Goal: Information Seeking & Learning: Learn about a topic

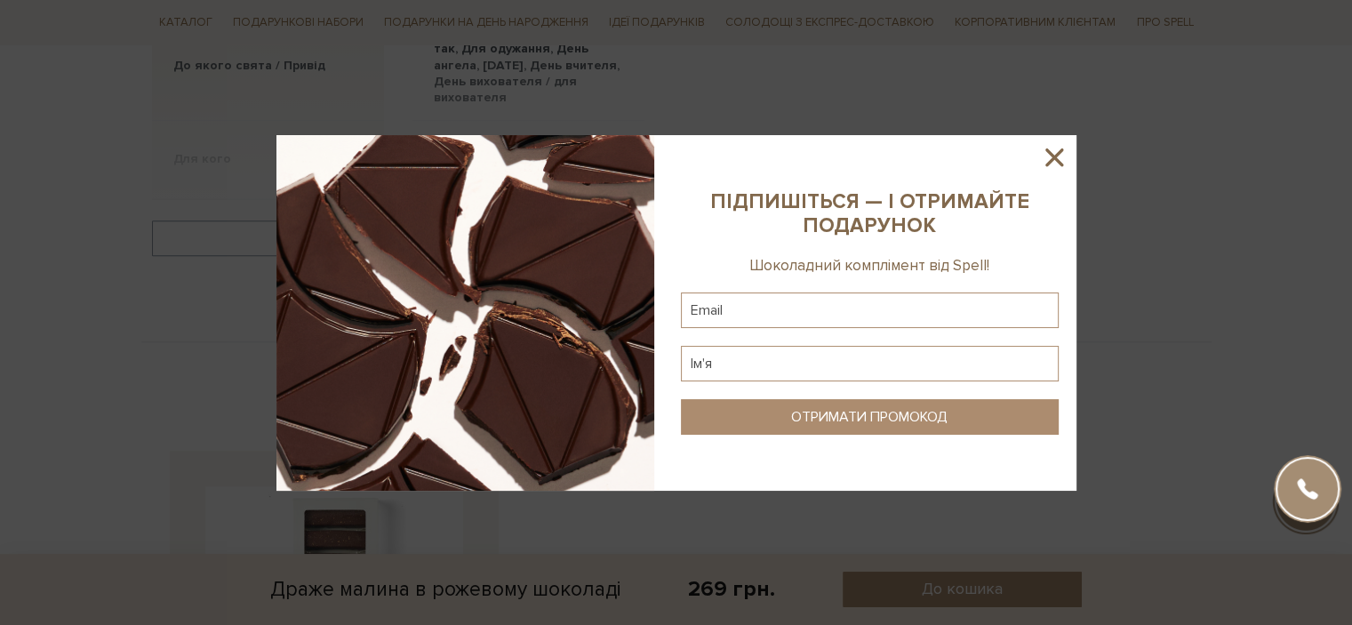
drag, startPoint x: 1051, startPoint y: 148, endPoint x: 1042, endPoint y: 166, distance: 19.9
click at [1052, 148] on icon at bounding box center [1054, 157] width 30 height 30
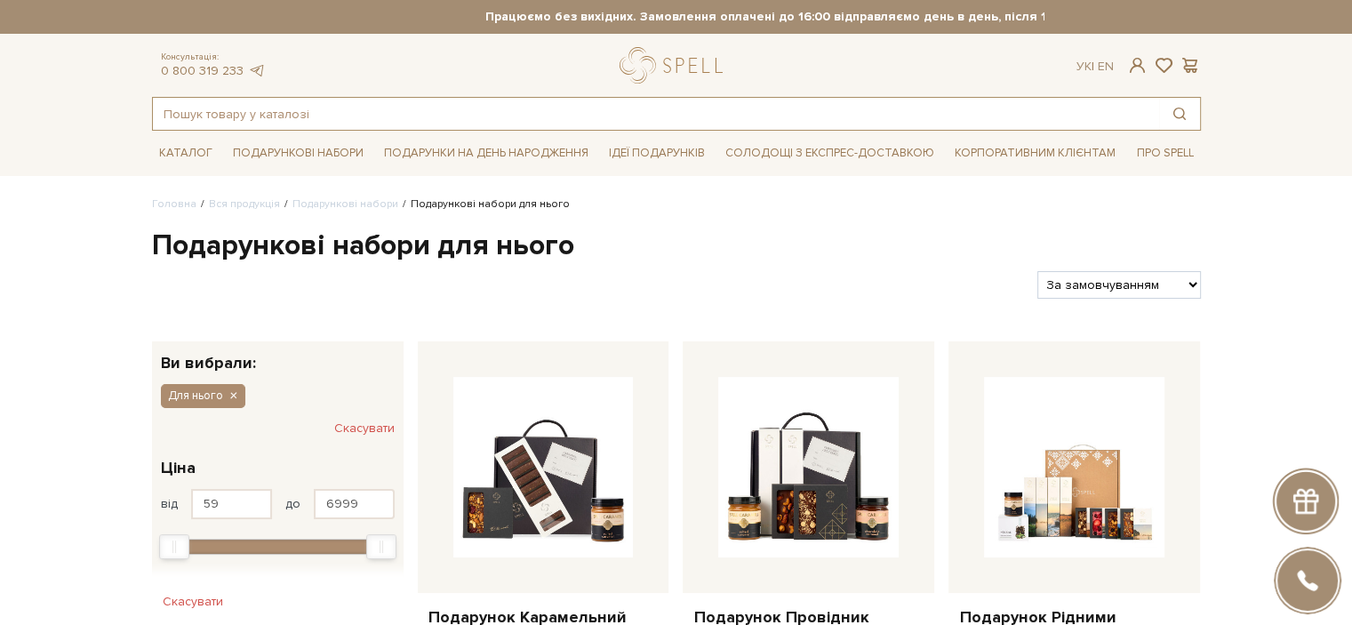
click at [925, 110] on input "text" at bounding box center [656, 114] width 1006 height 32
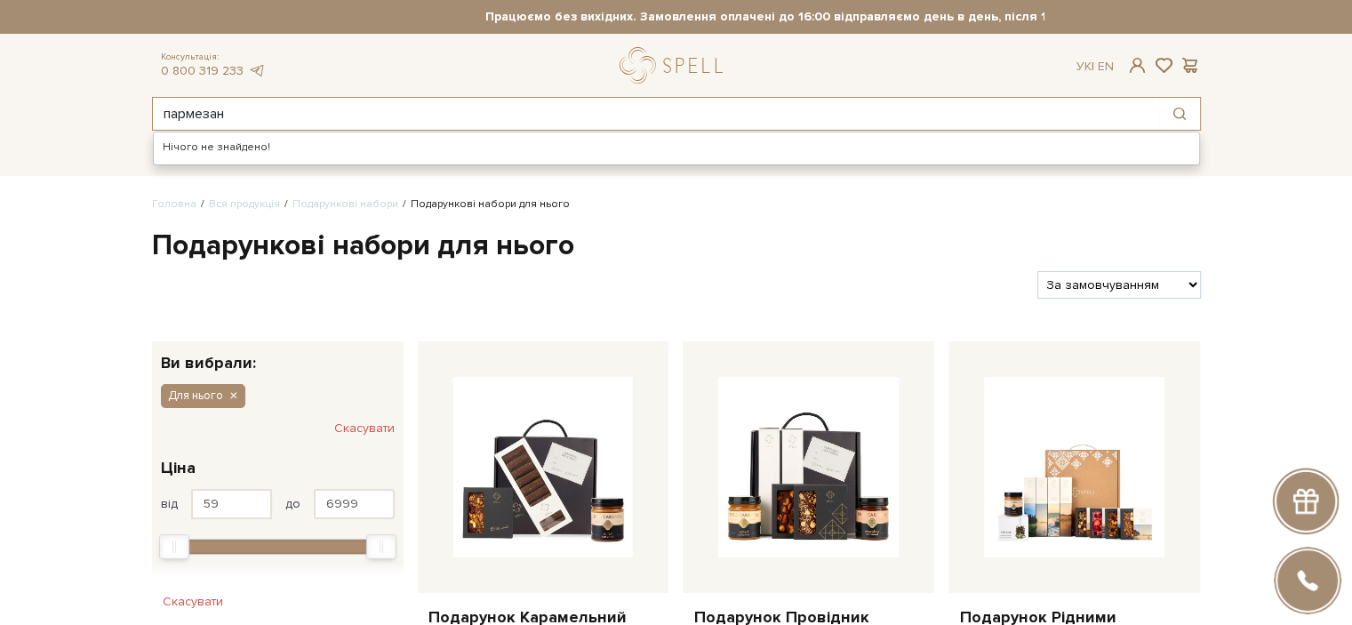
type input "пармезан"
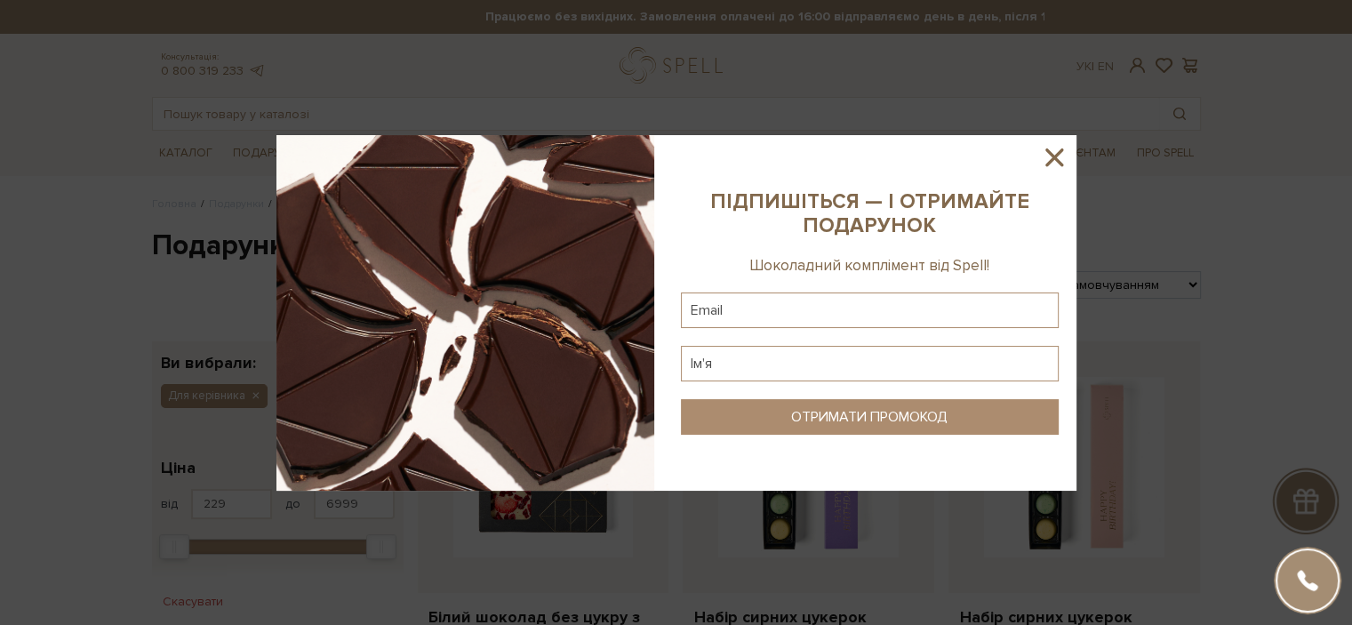
click at [1062, 162] on icon at bounding box center [1054, 157] width 30 height 30
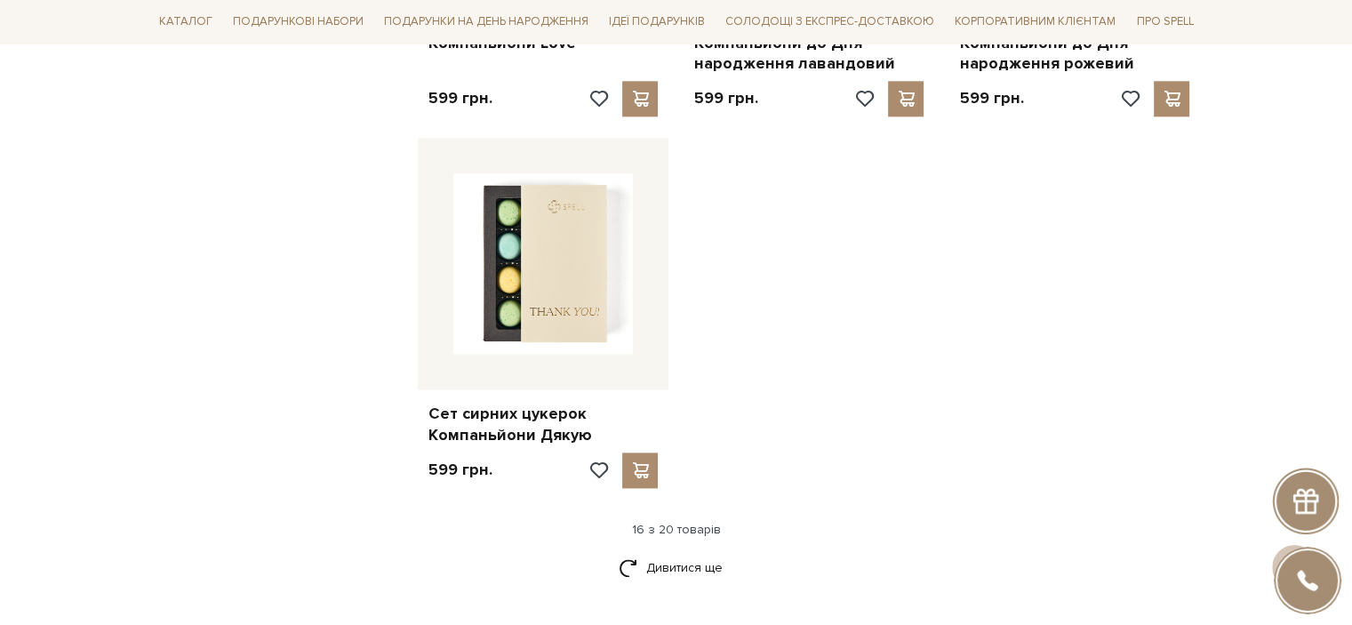
scroll to position [2133, 0]
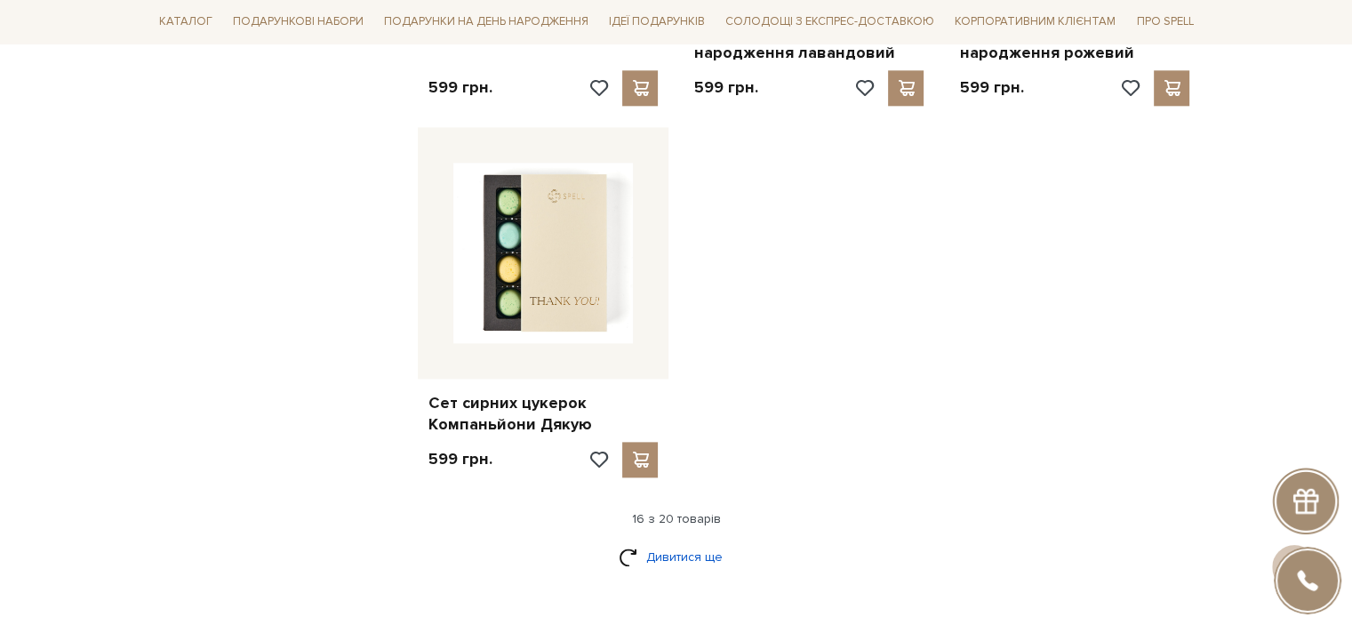
click at [687, 551] on link "Дивитися ще" at bounding box center [677, 556] width 116 height 31
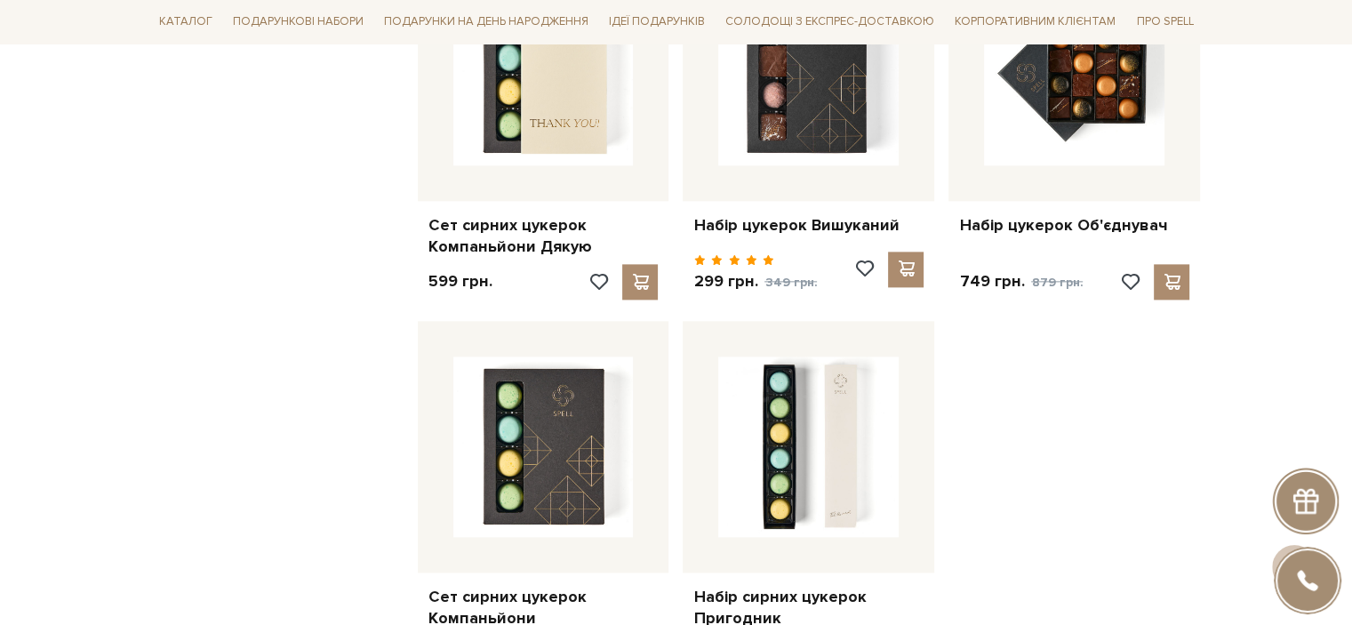
scroll to position [276, 0]
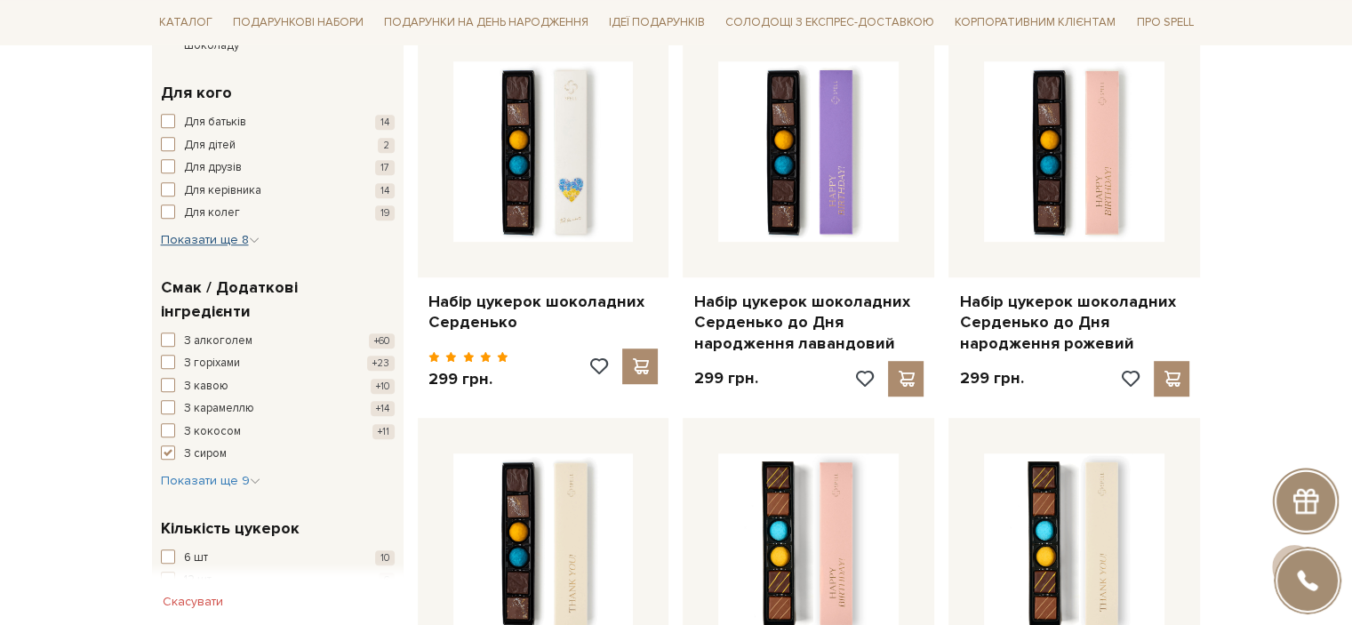
scroll to position [1067, 0]
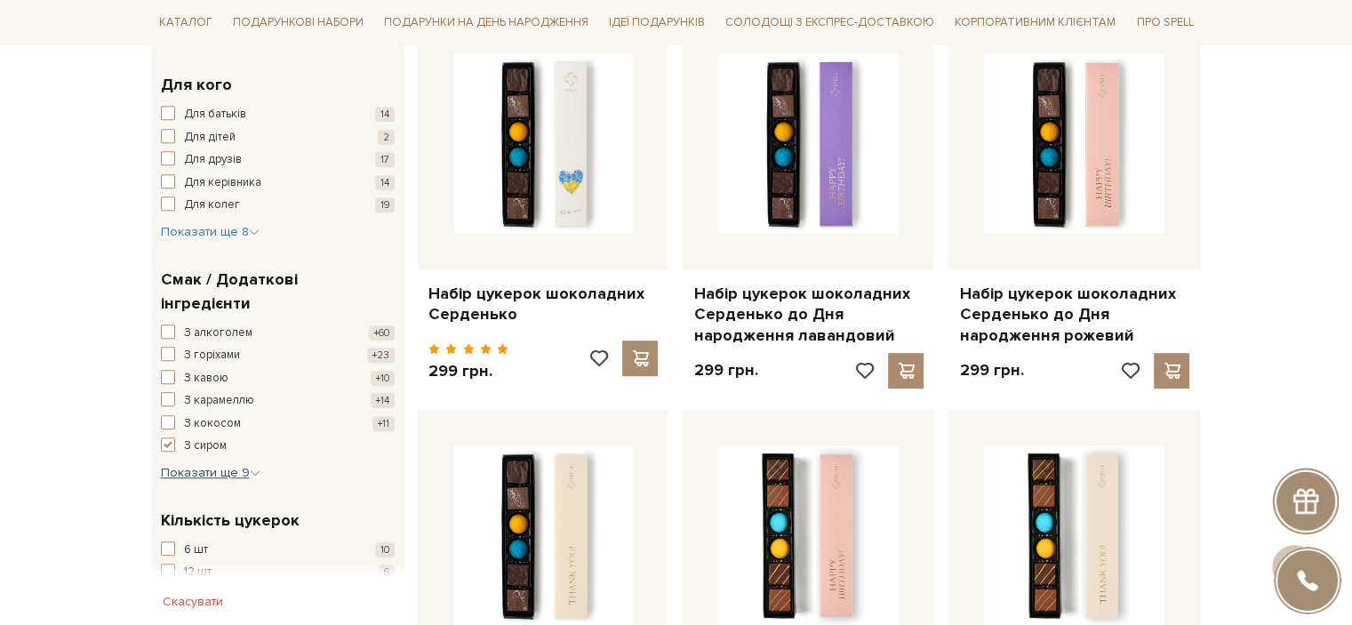
click at [220, 465] on span "Показати ще 9" at bounding box center [211, 472] width 100 height 15
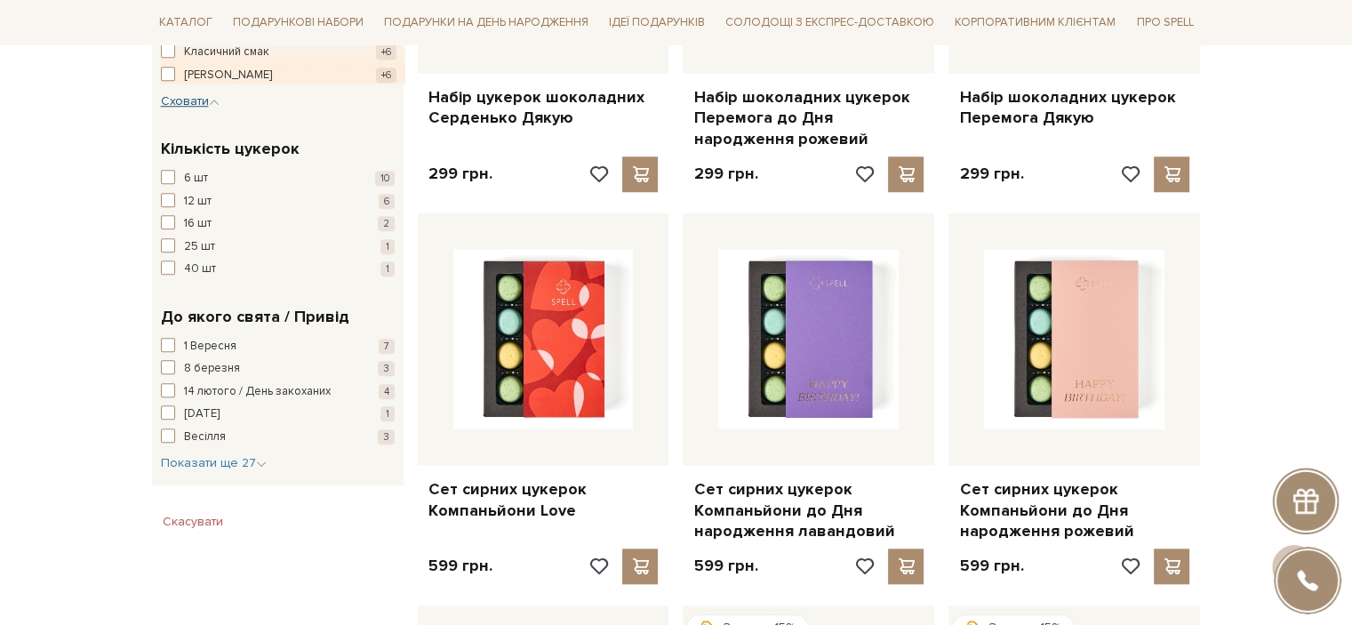
scroll to position [1689, 0]
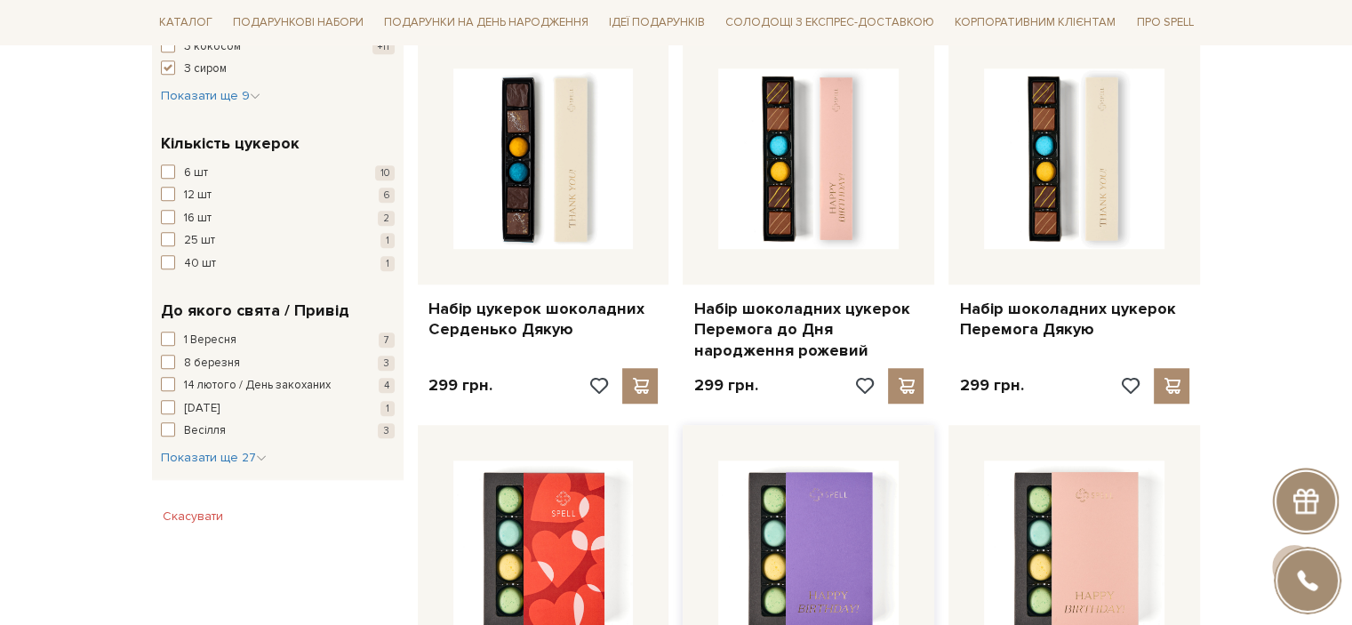
scroll to position [1689, 0]
